Goal: Task Accomplishment & Management: Use online tool/utility

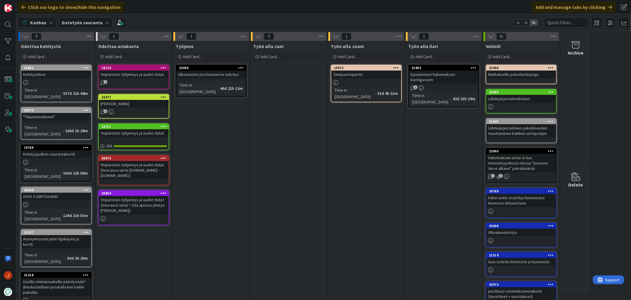
drag, startPoint x: 205, startPoint y: 147, endPoint x: 172, endPoint y: 115, distance: 45.8
click at [205, 147] on div "Työjono Add Card... 22069 Ulkomaisen postinumeron selvitys Time in [GEOGRAPHIC_…" at bounding box center [211, 251] width 76 height 421
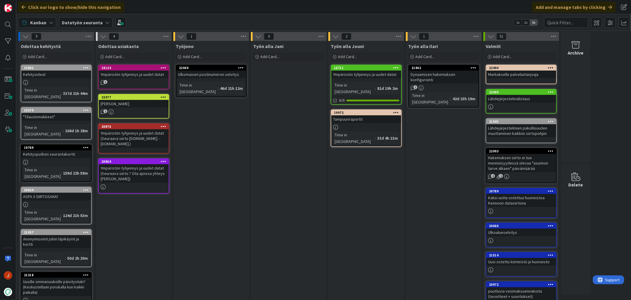
click at [369, 75] on div "Ympäristön tyhjennys ja uudet datat" at bounding box center [367, 74] width 70 height 8
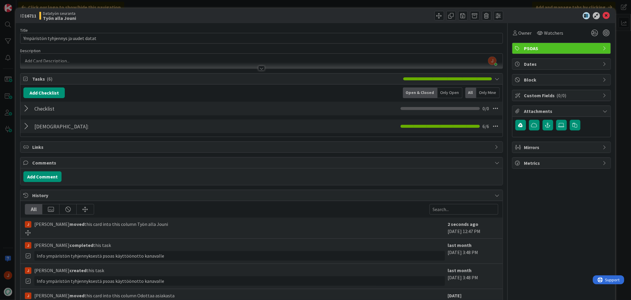
click at [28, 107] on div at bounding box center [27, 108] width 8 height 11
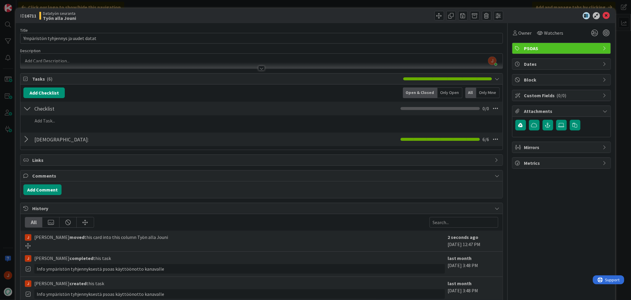
click at [28, 107] on div at bounding box center [27, 108] width 8 height 11
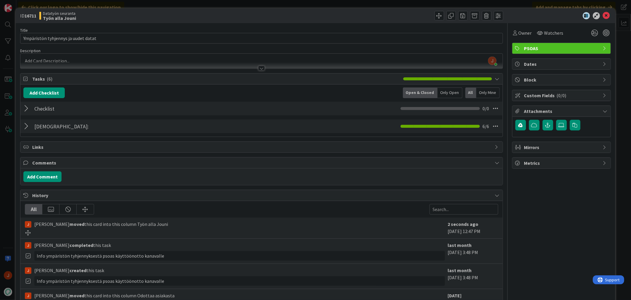
click at [28, 127] on div at bounding box center [27, 126] width 8 height 11
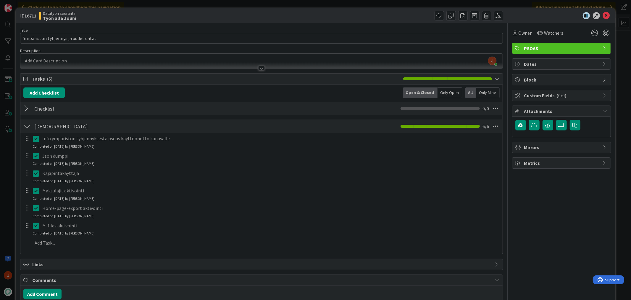
click at [36, 140] on icon at bounding box center [37, 138] width 9 height 7
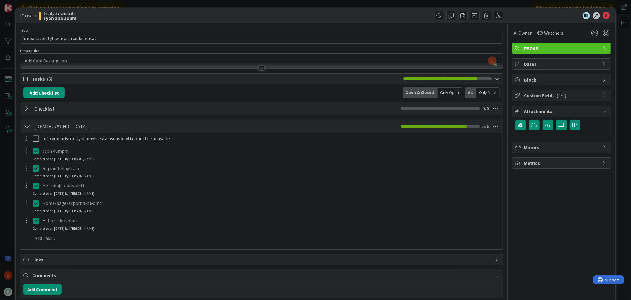
click at [36, 165] on div "Info ympäristön tyhjennyksestä psoas käyttöönotto kanavalle Update Cancel Json …" at bounding box center [261, 189] width 476 height 112
click at [34, 153] on icon at bounding box center [37, 150] width 9 height 7
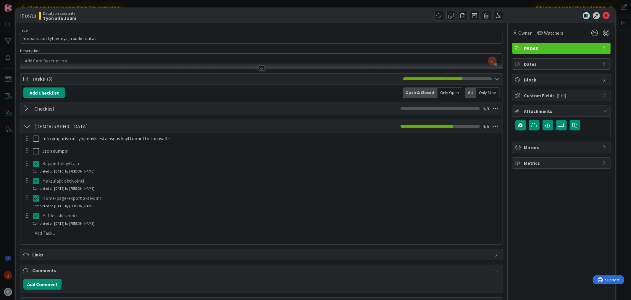
click at [37, 178] on div "Info ympäristön tyhjennyksestä psoas käyttöönotto kanavalle Update Cancel Json …" at bounding box center [261, 186] width 476 height 107
click at [35, 164] on icon at bounding box center [37, 163] width 9 height 7
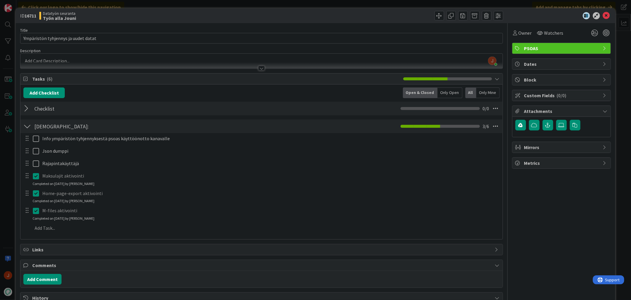
click at [35, 188] on div "Info ympäristön tyhjennyksestä psoas käyttöönotto kanavalle Update Cancel Json …" at bounding box center [261, 184] width 476 height 102
click at [36, 176] on icon at bounding box center [37, 175] width 9 height 7
click at [36, 198] on div "Home-page-export aktivointi Update Cancel Completed on 06/26/2025 by Jouni Mäke…" at bounding box center [262, 191] width 482 height 16
click at [36, 188] on icon at bounding box center [37, 188] width 9 height 7
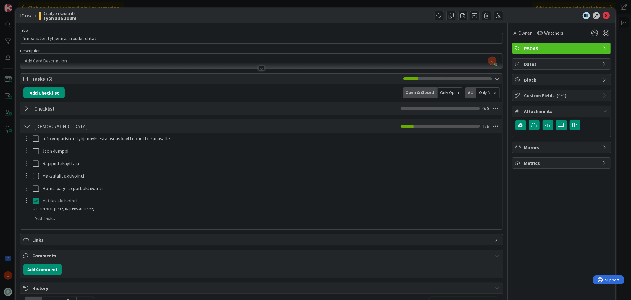
click at [36, 212] on div "Info ympäristön tyhjennyksestä psoas käyttöönotto kanavalle Update Cancel Json …" at bounding box center [261, 179] width 476 height 93
click at [36, 200] on icon at bounding box center [37, 200] width 9 height 7
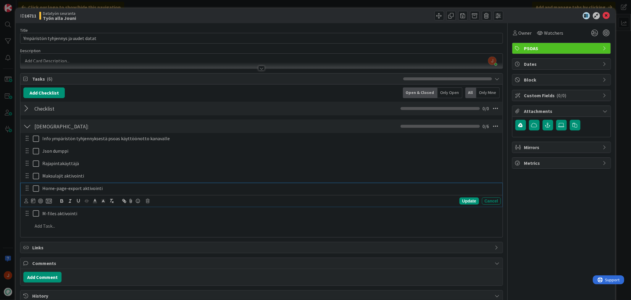
click at [37, 189] on icon at bounding box center [37, 188] width 9 height 7
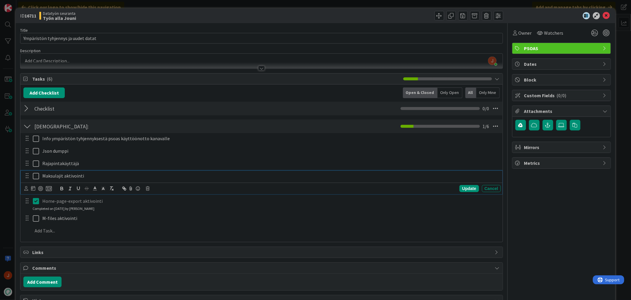
click at [37, 175] on icon at bounding box center [37, 175] width 9 height 7
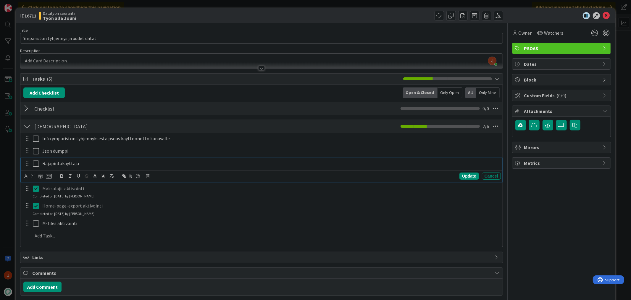
click at [36, 164] on icon at bounding box center [37, 163] width 9 height 7
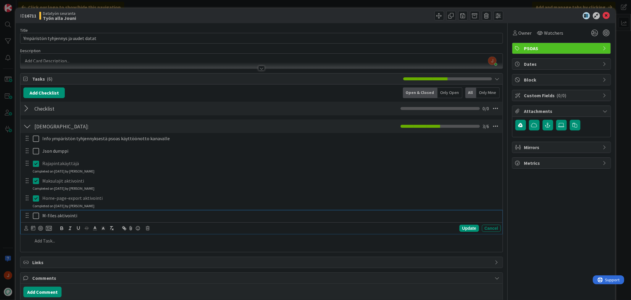
click at [36, 216] on icon at bounding box center [37, 215] width 9 height 7
